Goal: Check status: Check status

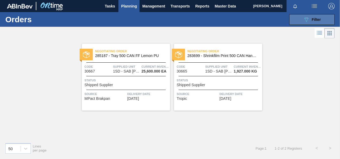
click at [305, 18] on icon "089F7B8B-B2A5-4AFE-B5C0-19BA573D28AC" at bounding box center [306, 19] width 6 height 6
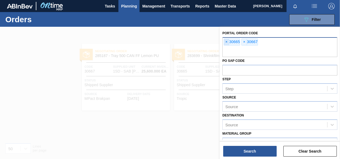
click at [226, 42] on span "×" at bounding box center [226, 42] width 5 height 6
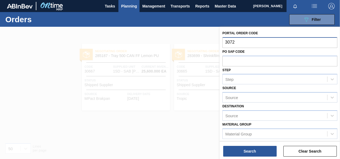
type input "30727"
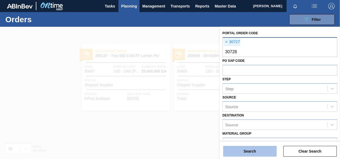
type input "30728"
click at [251, 152] on button "Search" at bounding box center [249, 151] width 53 height 11
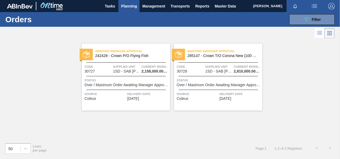
click at [122, 74] on div "Awaiting Manager Approval 242428 - Crown P/O Flying Fish Code 30727 Supplied Un…" at bounding box center [126, 77] width 88 height 67
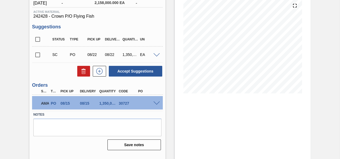
scroll to position [71, 0]
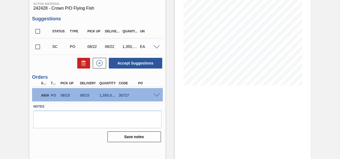
click at [156, 95] on span at bounding box center [156, 95] width 6 height 4
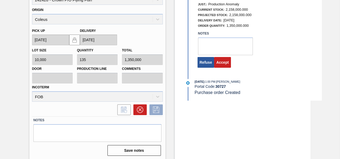
scroll to position [189, 0]
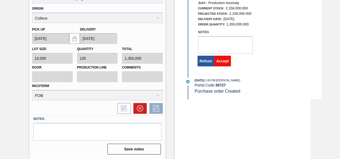
click at [226, 61] on button "Accept" at bounding box center [222, 61] width 17 height 11
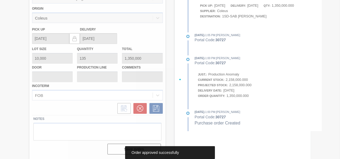
scroll to position [71, 0]
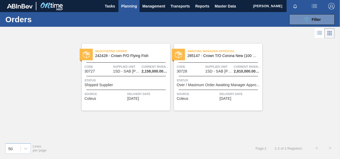
click at [225, 72] on span "1SD - SAB [PERSON_NAME]" at bounding box center [218, 71] width 27 height 4
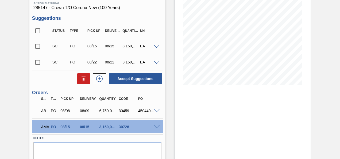
scroll to position [91, 0]
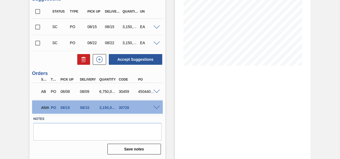
click at [157, 107] on span at bounding box center [156, 108] width 6 height 4
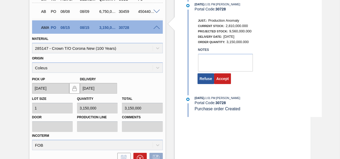
scroll to position [172, 0]
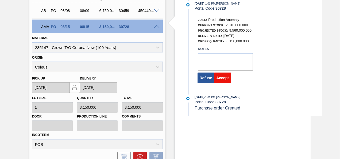
click at [222, 79] on button "Accept" at bounding box center [222, 77] width 17 height 11
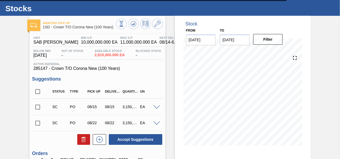
scroll to position [0, 0]
